Goal: Task Accomplishment & Management: Manage account settings

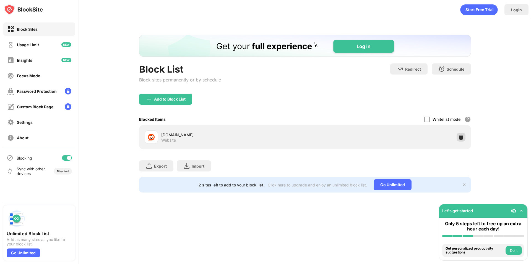
click at [460, 137] on img at bounding box center [461, 137] width 6 height 6
